Goal: Task Accomplishment & Management: Use online tool/utility

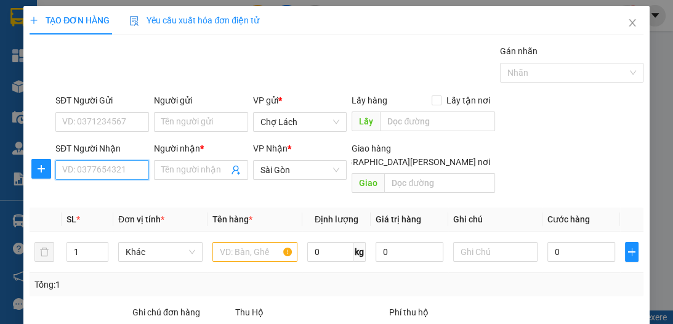
click at [106, 171] on input "SĐT Người Nhận" at bounding box center [102, 170] width 94 height 20
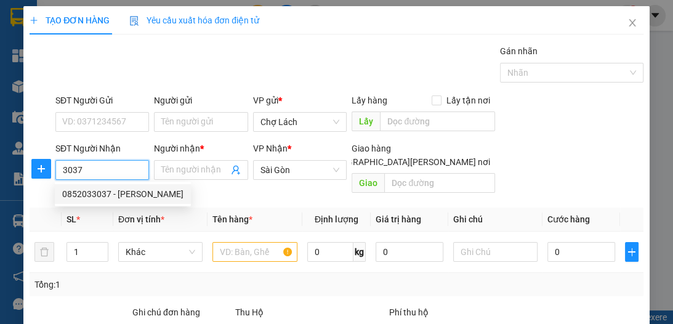
click at [139, 191] on div "0852033037 - [PERSON_NAME]" at bounding box center [122, 194] width 121 height 14
type input "0852033037"
type input "NHUNG"
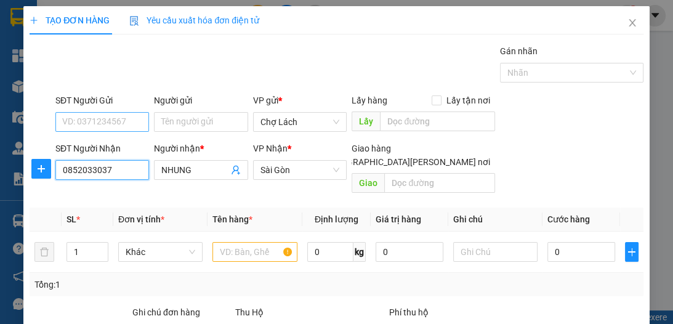
type input "0852033037"
click at [124, 121] on input "SĐT Người Gửi" at bounding box center [102, 122] width 94 height 20
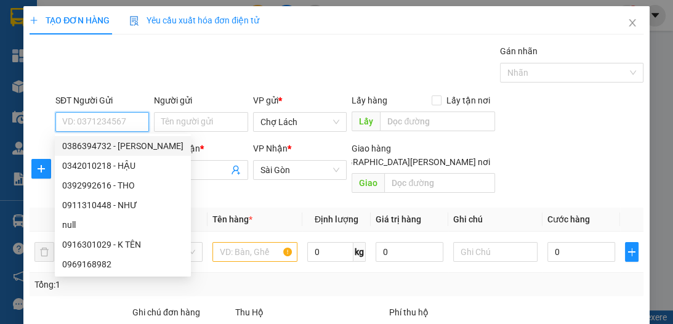
click at [133, 146] on div "0386394732 - [PERSON_NAME]" at bounding box center [122, 146] width 121 height 14
type input "0386394732"
type input "CHÚ BÌNH"
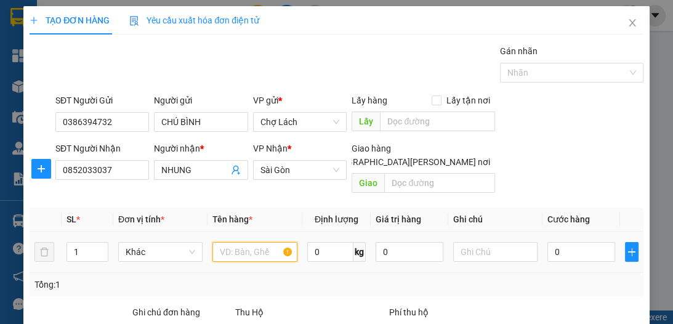
click at [243, 242] on input "text" at bounding box center [254, 252] width 84 height 20
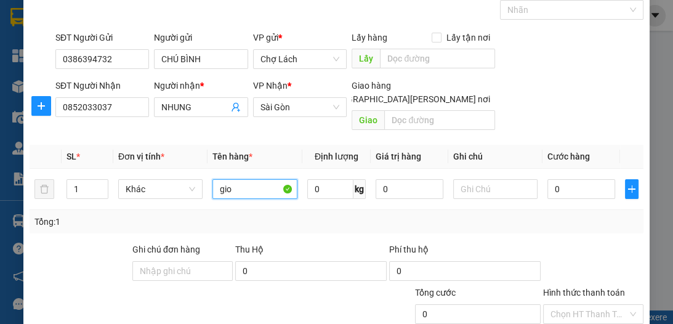
scroll to position [65, 0]
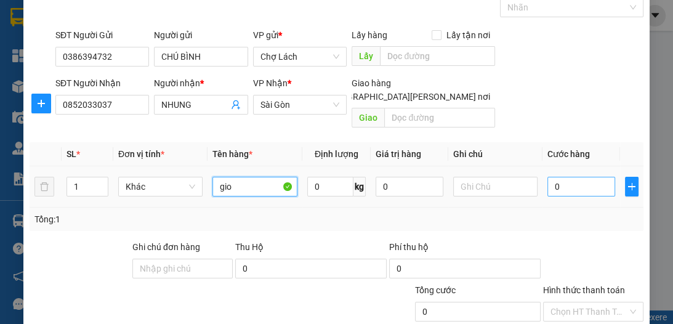
type input "gio"
click at [581, 177] on input "0" at bounding box center [581, 187] width 68 height 20
click at [547, 177] on input "0" at bounding box center [581, 187] width 68 height 20
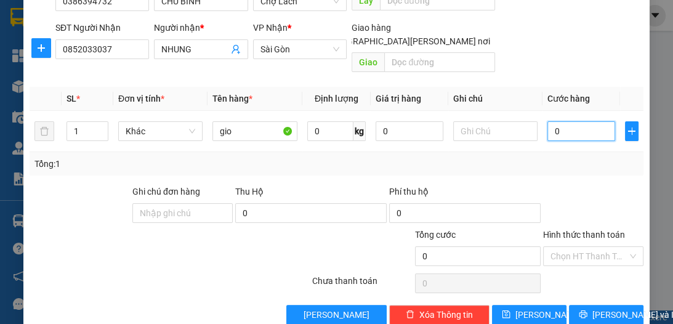
scroll to position [131, 0]
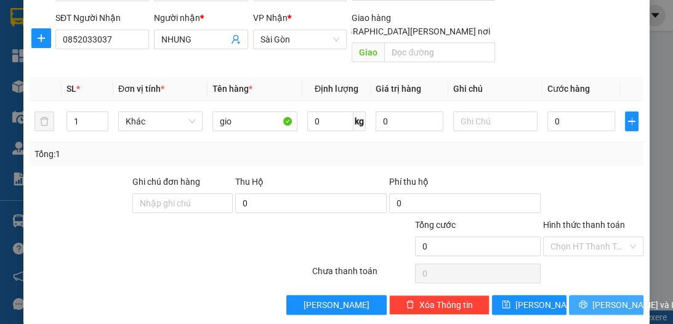
drag, startPoint x: 600, startPoint y: 287, endPoint x: 598, endPoint y: 281, distance: 6.4
click at [600, 298] on span "[PERSON_NAME] và In" at bounding box center [635, 305] width 86 height 14
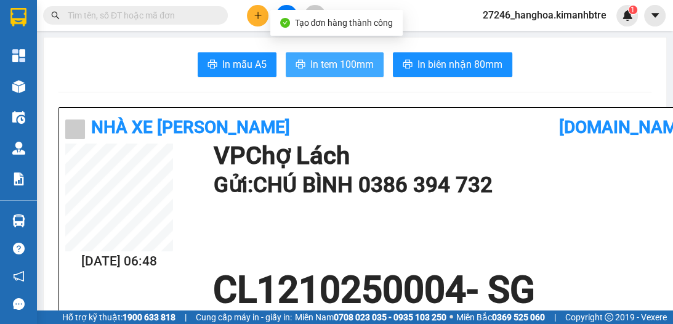
click at [336, 60] on span "In tem 100mm" at bounding box center [341, 64] width 63 height 15
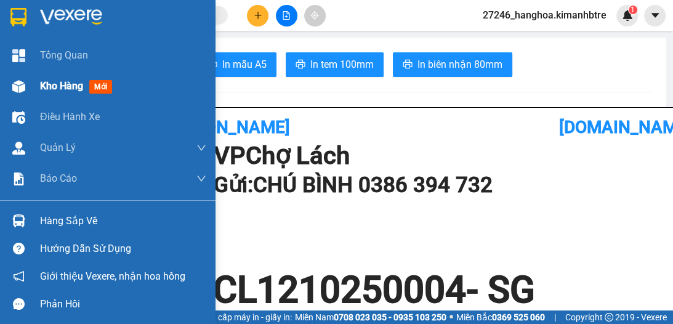
click at [54, 84] on span "Kho hàng" at bounding box center [61, 86] width 43 height 12
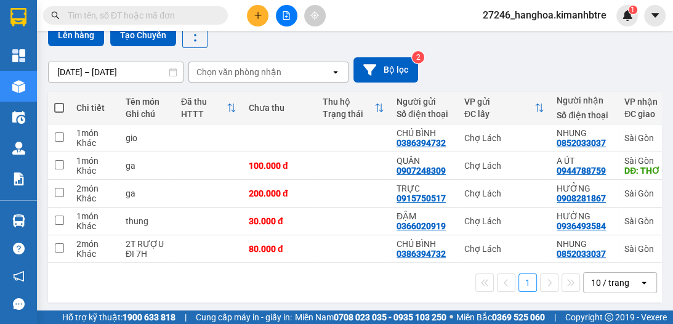
scroll to position [117, 0]
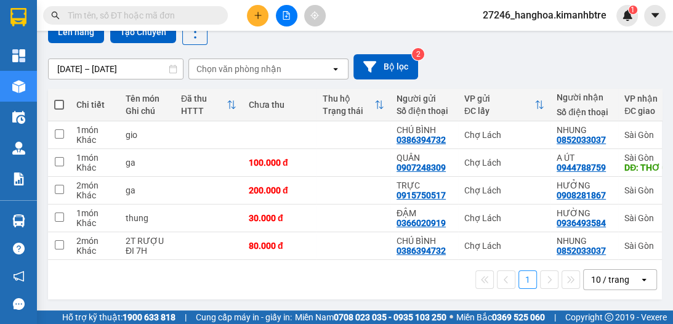
click at [54, 100] on span at bounding box center [59, 105] width 10 height 10
click at [59, 98] on input "checkbox" at bounding box center [59, 98] width 0 height 0
checkbox input "true"
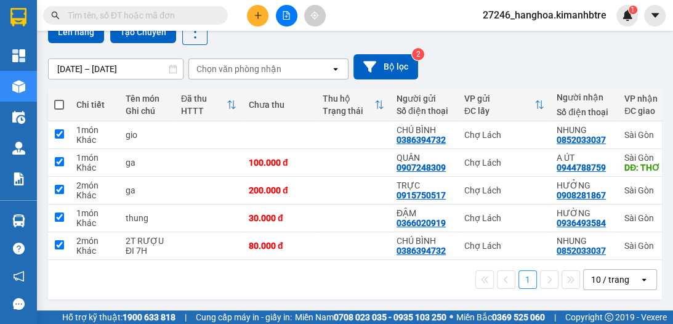
checkbox input "true"
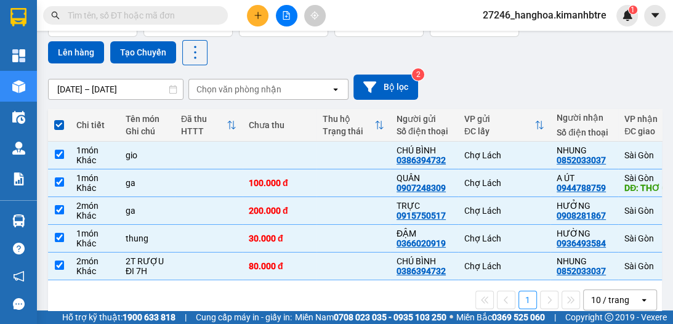
scroll to position [68, 0]
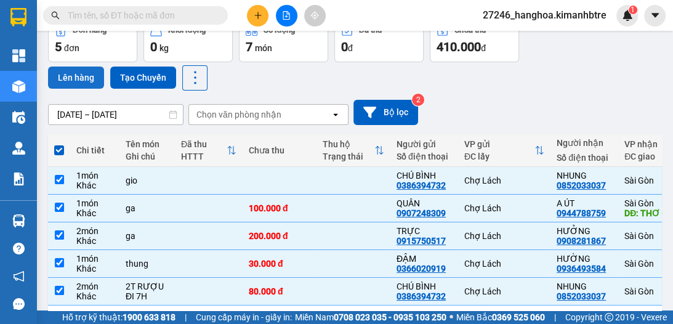
click at [81, 72] on button "Lên hàng" at bounding box center [76, 77] width 56 height 22
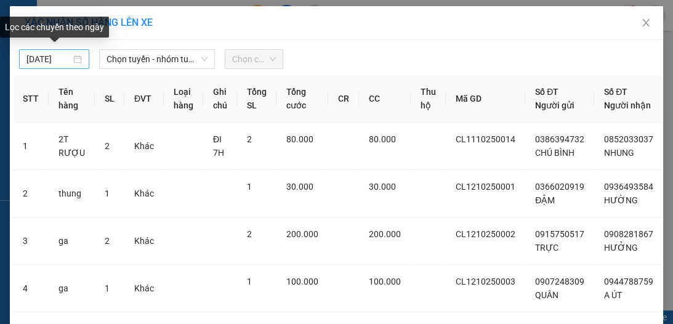
click at [49, 62] on input "[DATE]" at bounding box center [48, 59] width 44 height 14
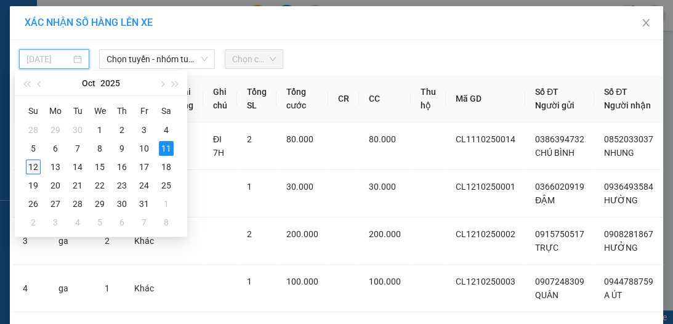
click at [28, 170] on div "12" at bounding box center [33, 166] width 15 height 15
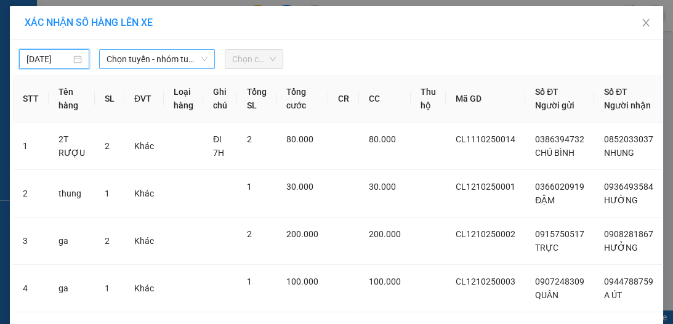
click at [166, 60] on span "Chọn tuyến - nhóm tuyến" at bounding box center [156, 59] width 101 height 18
type input "[DATE]"
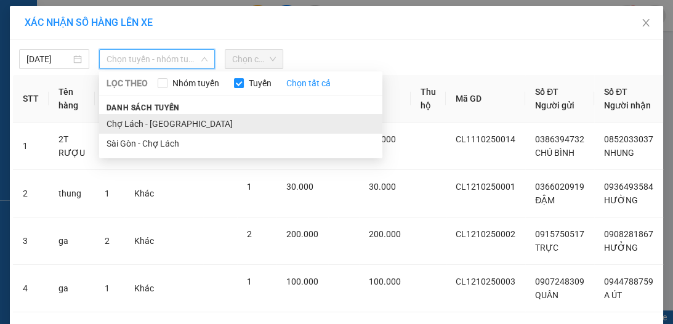
click at [147, 127] on li "Chợ Lách - [GEOGRAPHIC_DATA]" at bounding box center [240, 124] width 283 height 20
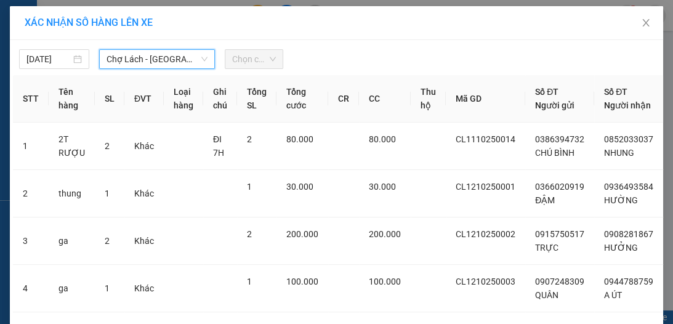
click at [234, 62] on span "Chọn chuyến" at bounding box center [254, 59] width 44 height 18
click at [241, 63] on span "Chọn chuyến" at bounding box center [254, 59] width 44 height 18
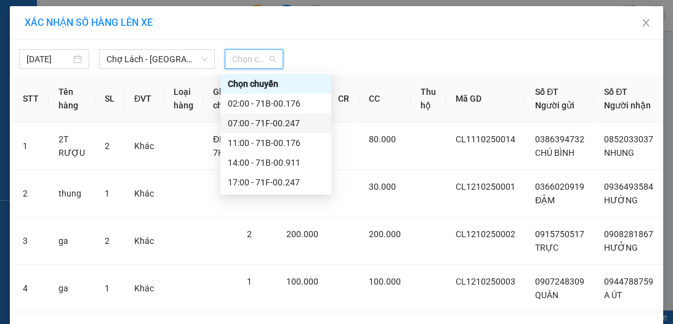
click at [243, 119] on div "07:00 - 71F-00.247" at bounding box center [276, 123] width 96 height 14
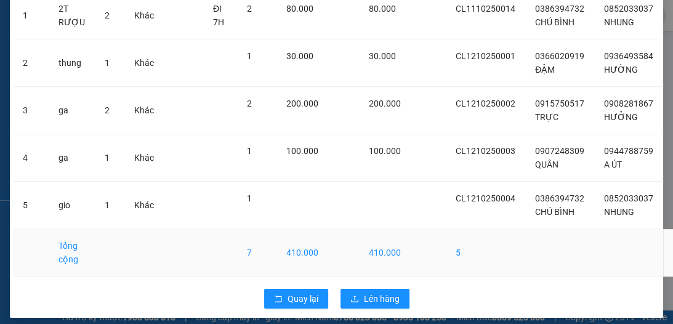
scroll to position [179, 0]
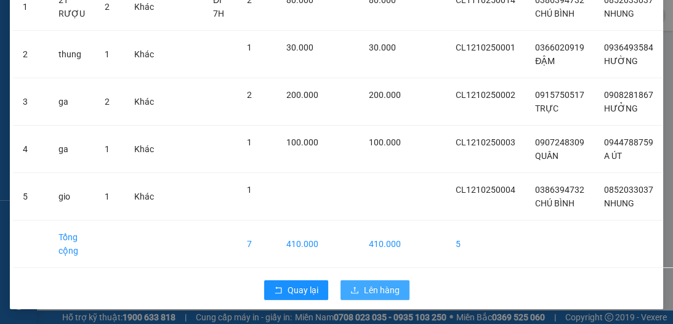
click at [394, 284] on span "Lên hàng" at bounding box center [382, 290] width 36 height 14
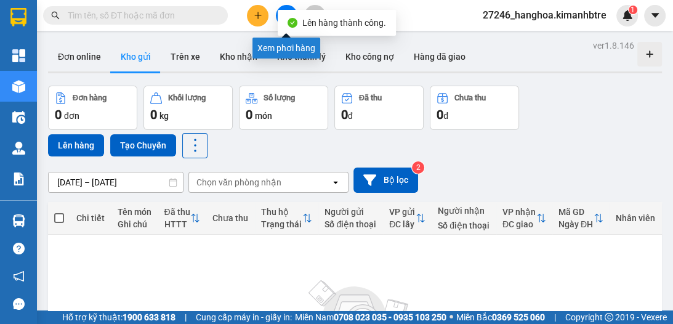
click at [289, 6] on button at bounding box center [287, 16] width 22 height 22
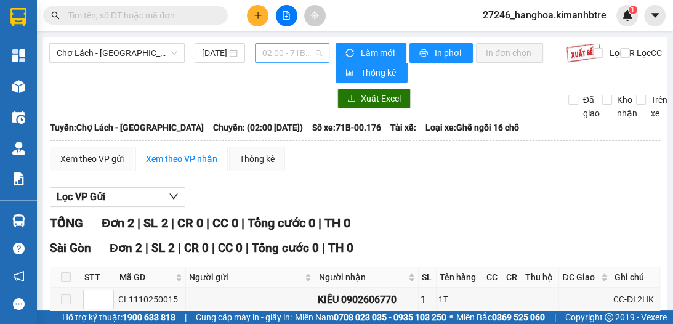
click at [292, 55] on span "02:00 - 71B-00.176" at bounding box center [292, 53] width 60 height 18
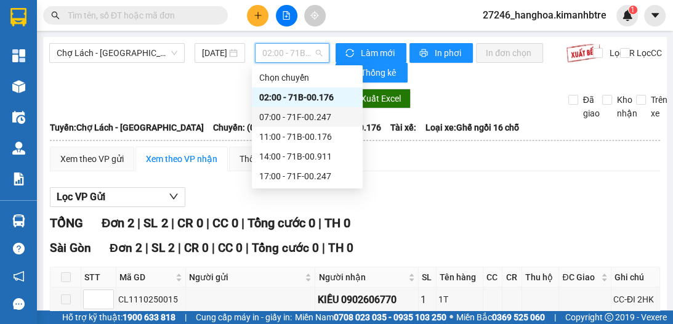
click at [300, 117] on div "07:00 - 71F-00.247" at bounding box center [307, 117] width 96 height 14
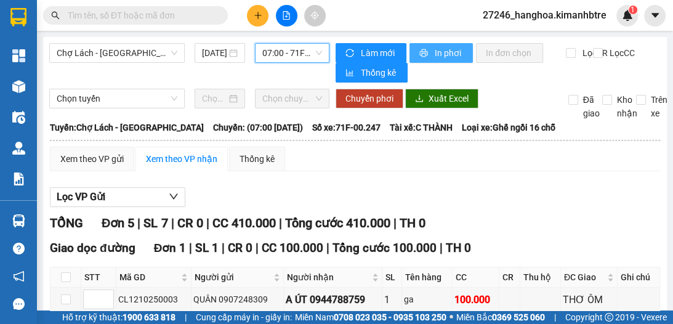
click at [435, 48] on span "In phơi" at bounding box center [449, 53] width 28 height 14
